Goal: Task Accomplishment & Management: Manage account settings

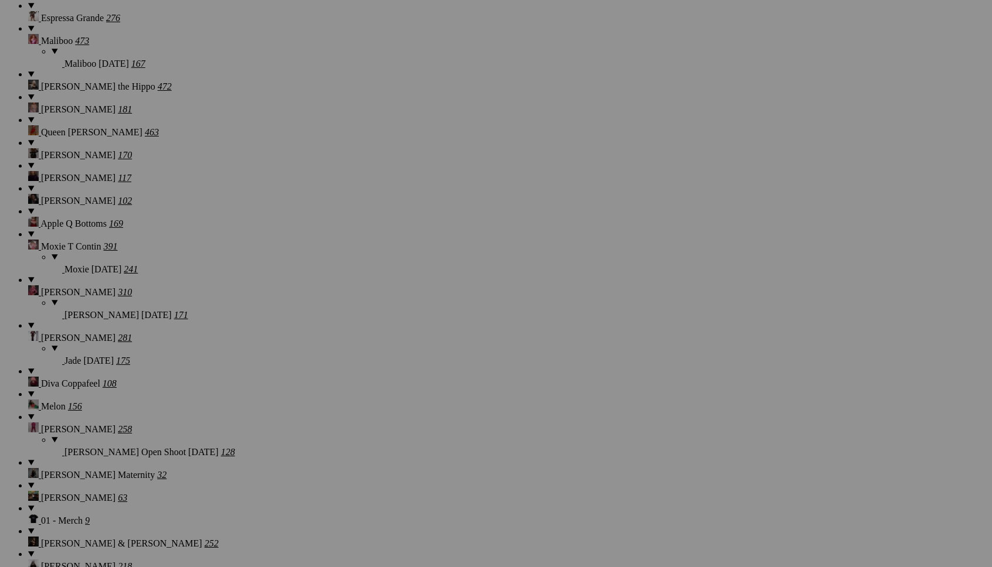
scroll to position [11709, 0]
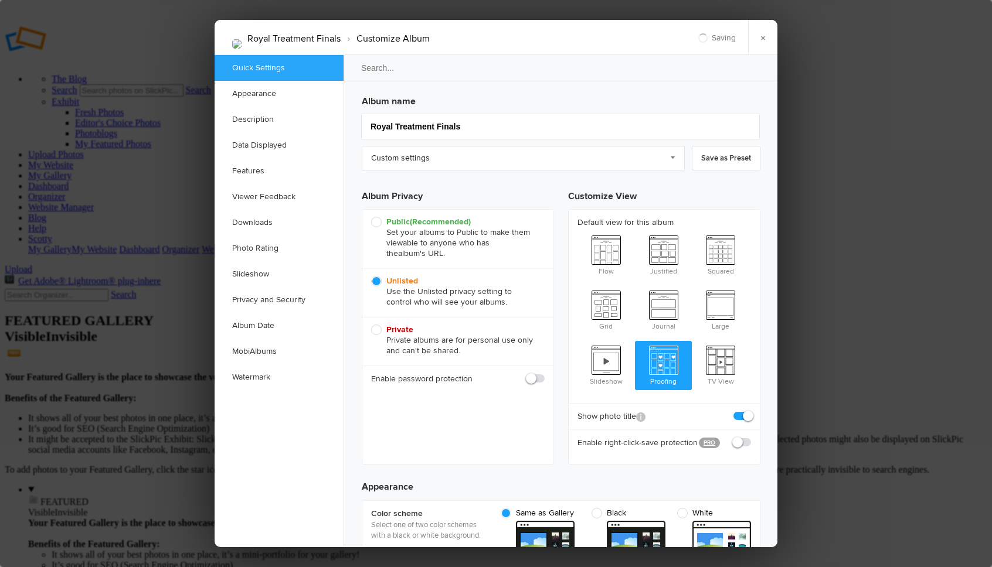
scroll to position [0, 0]
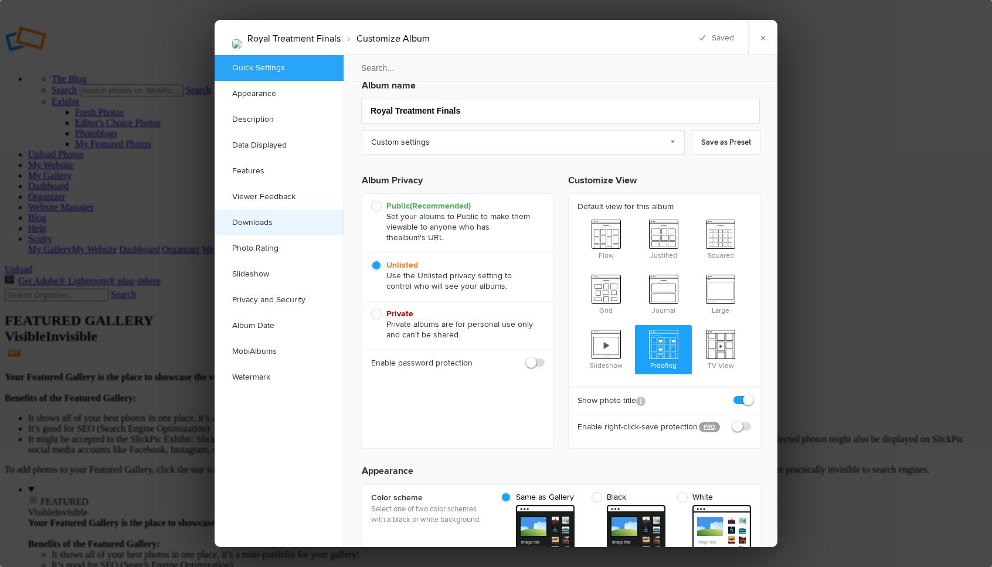
click at [273, 224] on link "Downloads" at bounding box center [279, 223] width 129 height 26
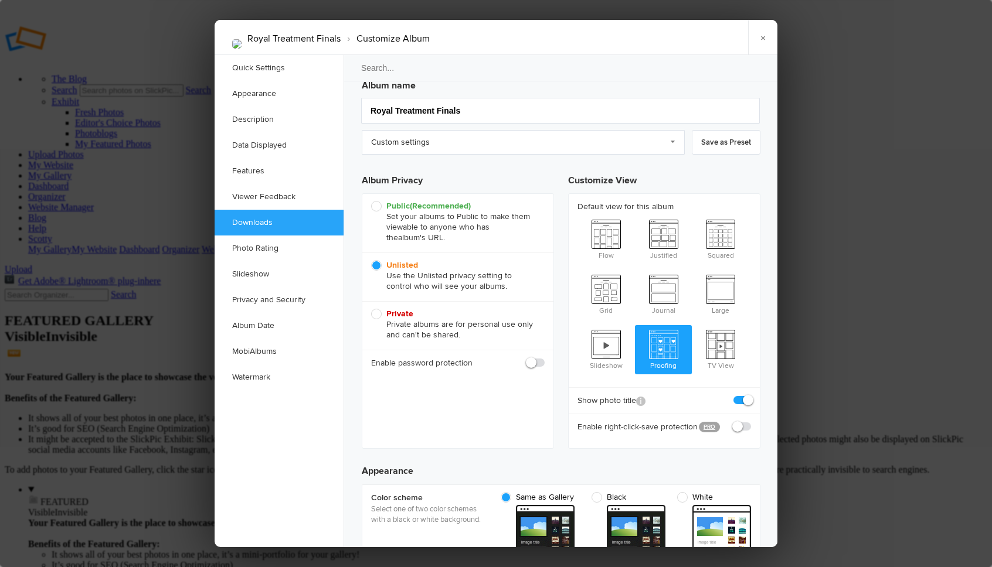
scroll to position [1806, 0]
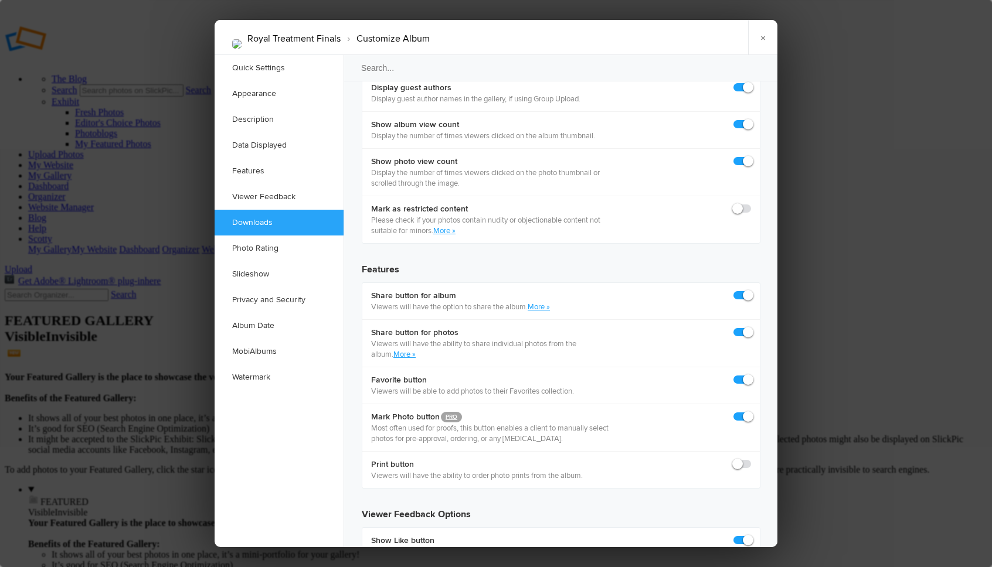
checkbox input "true"
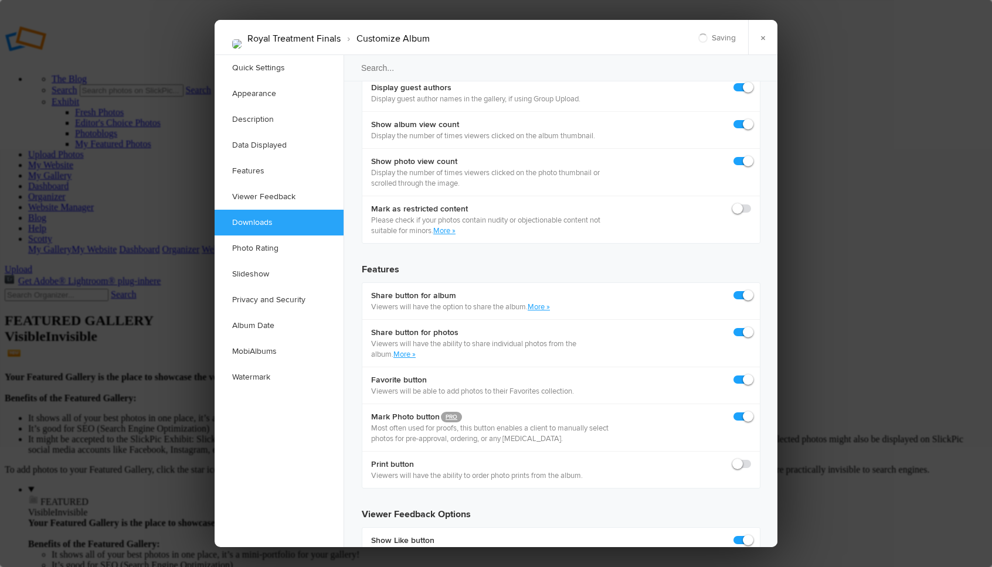
checkbox input "true"
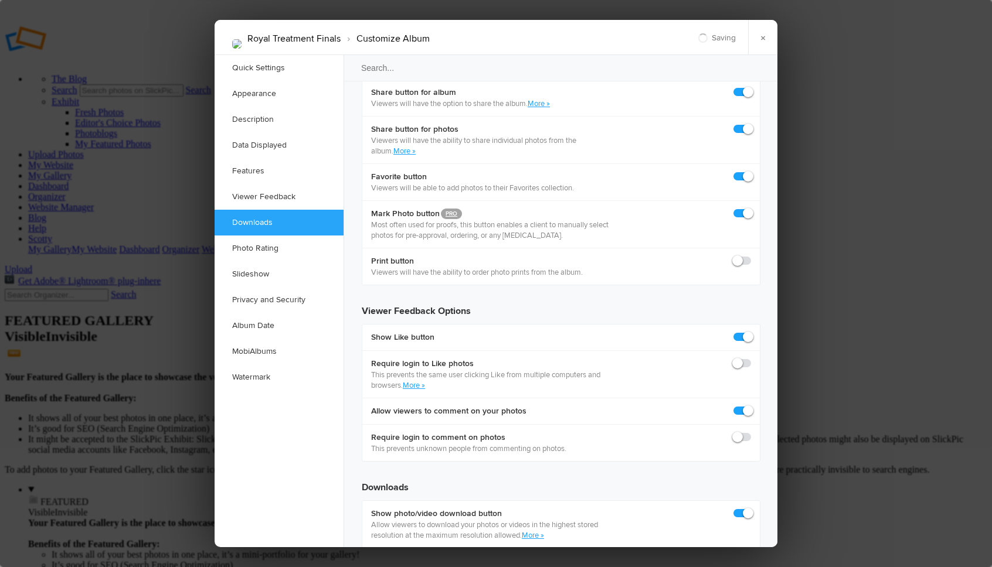
scroll to position [2206, 0]
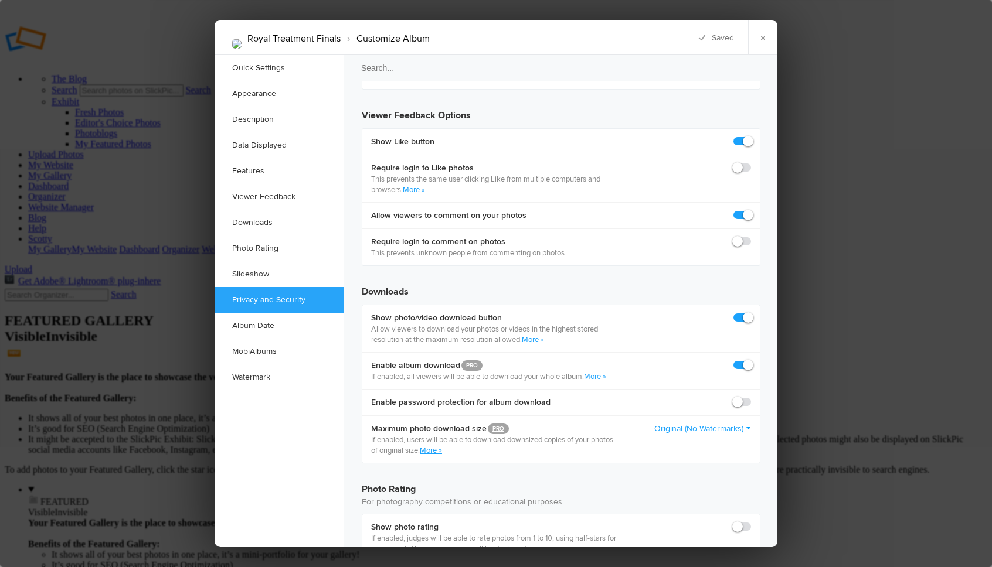
checkbox input "true"
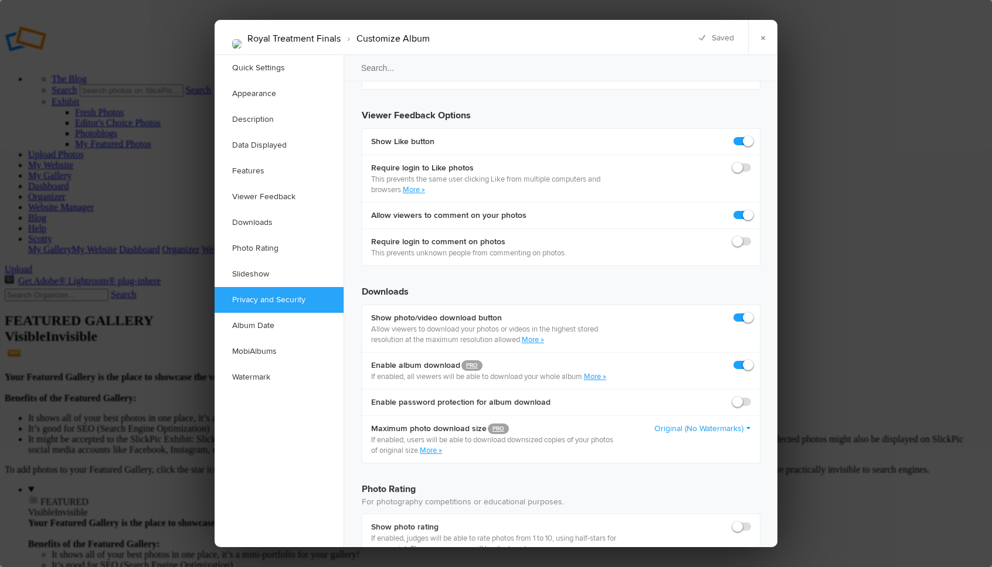
checkbox input "true"
click at [757, 39] on link "×" at bounding box center [762, 37] width 29 height 35
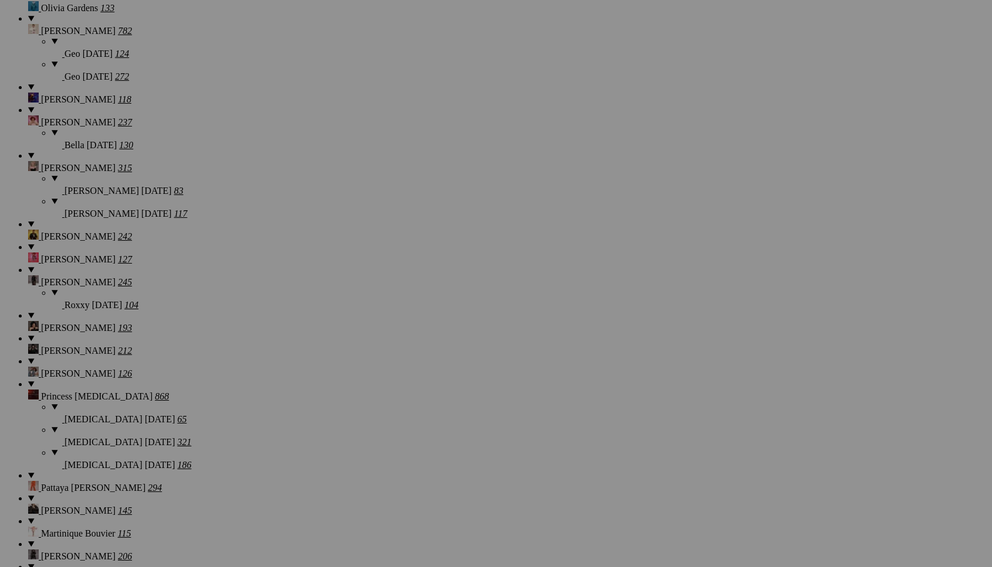
scroll to position [11709, 0]
